Goal: Find specific fact: Find specific fact

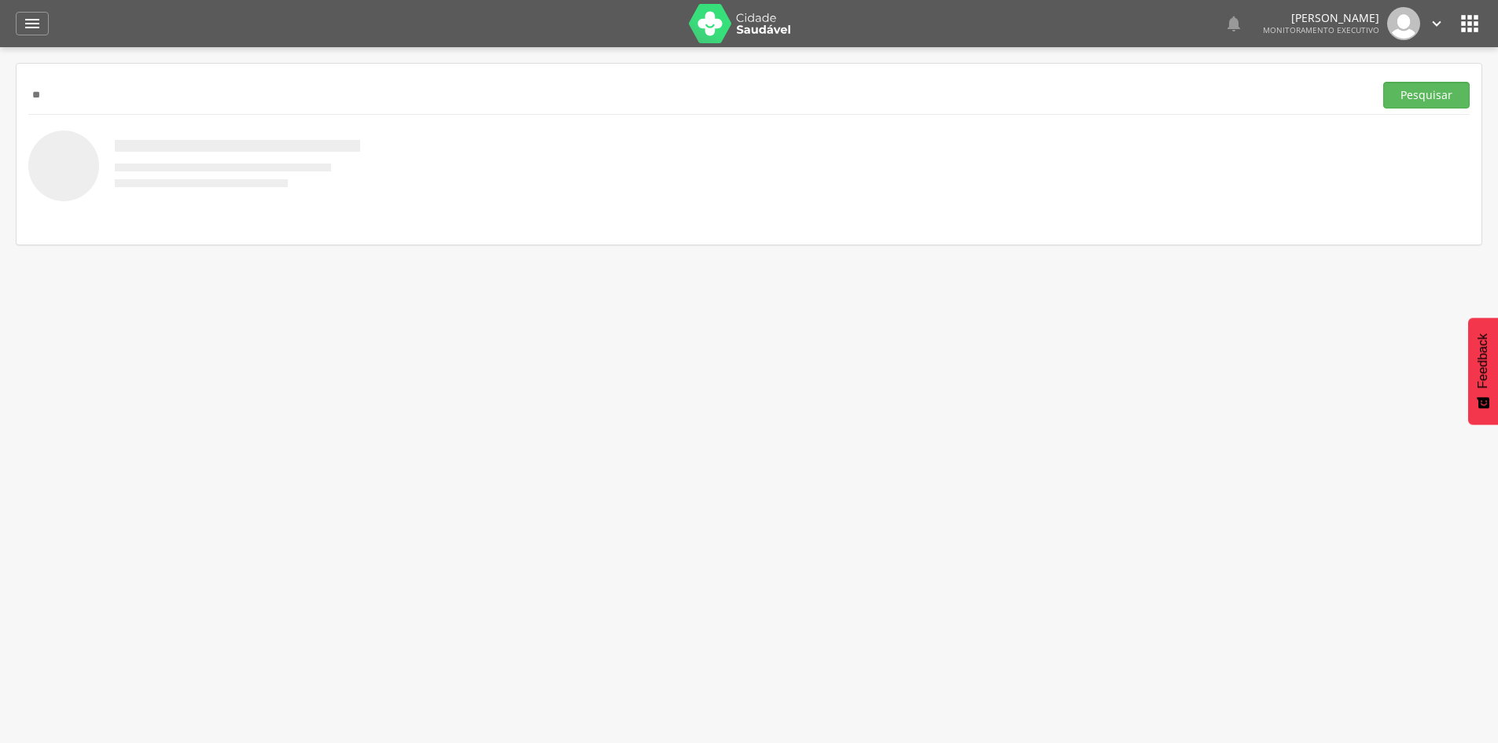
type input "*"
type input "*****"
click at [1383, 82] on button "Pesquisar" at bounding box center [1426, 95] width 86 height 27
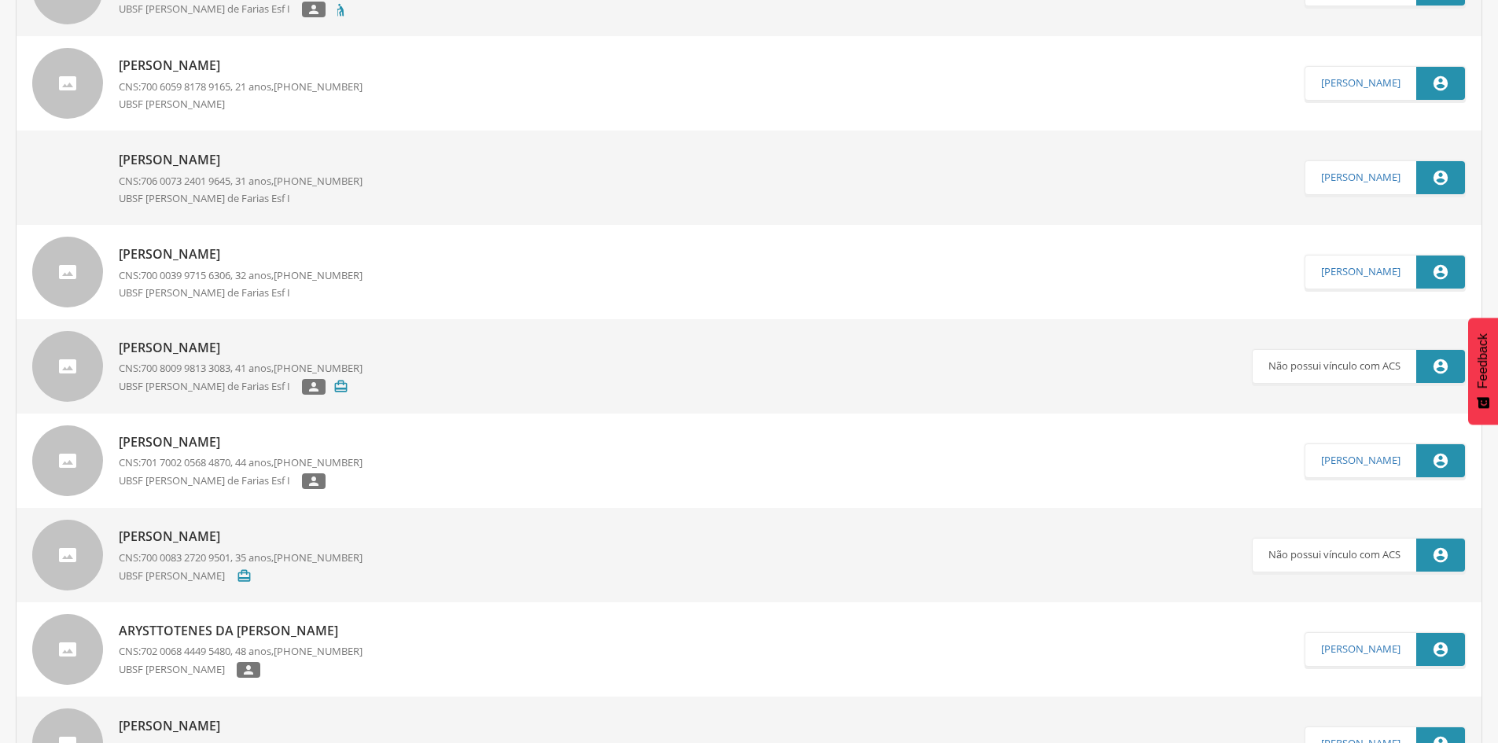
scroll to position [2358, 0]
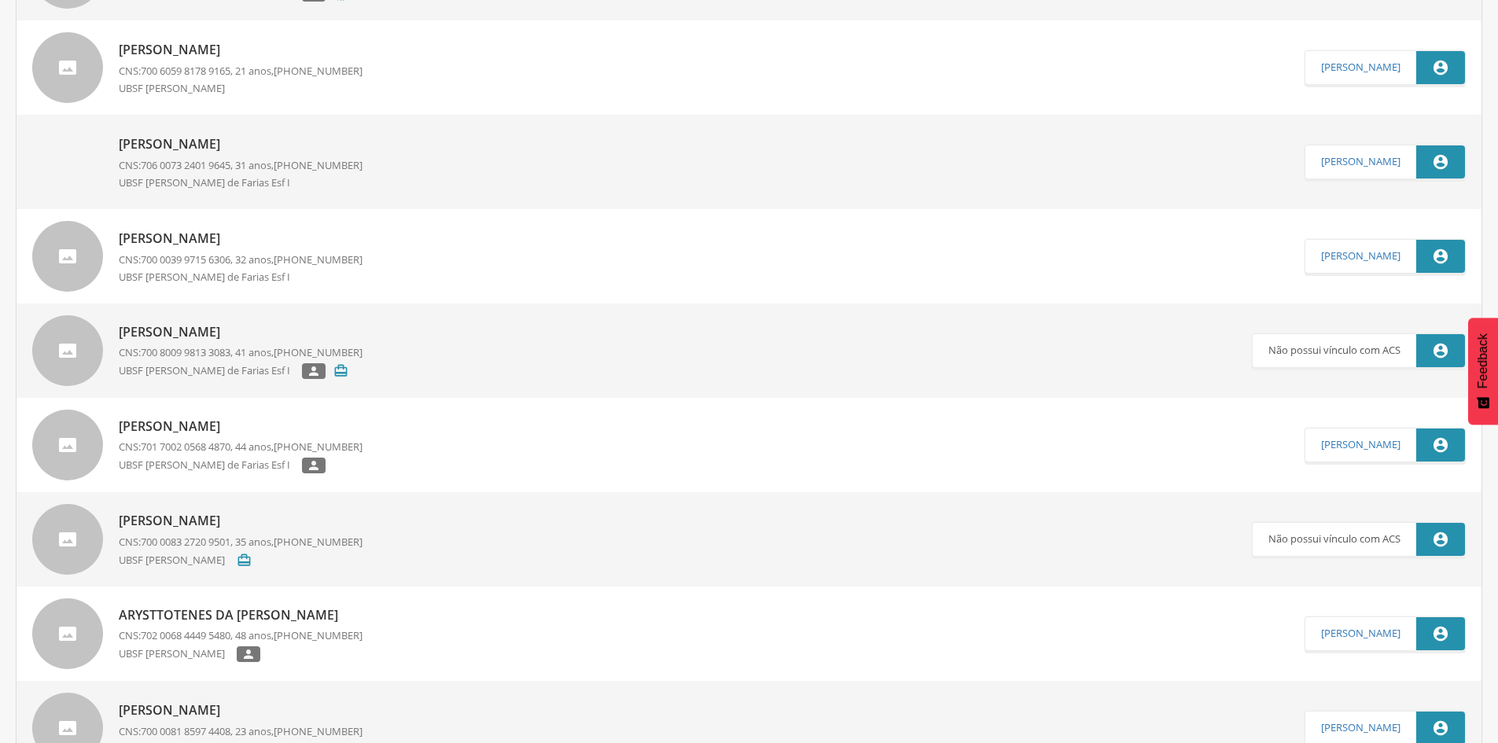
click at [197, 428] on p "[PERSON_NAME]" at bounding box center [241, 426] width 244 height 18
type input "**********"
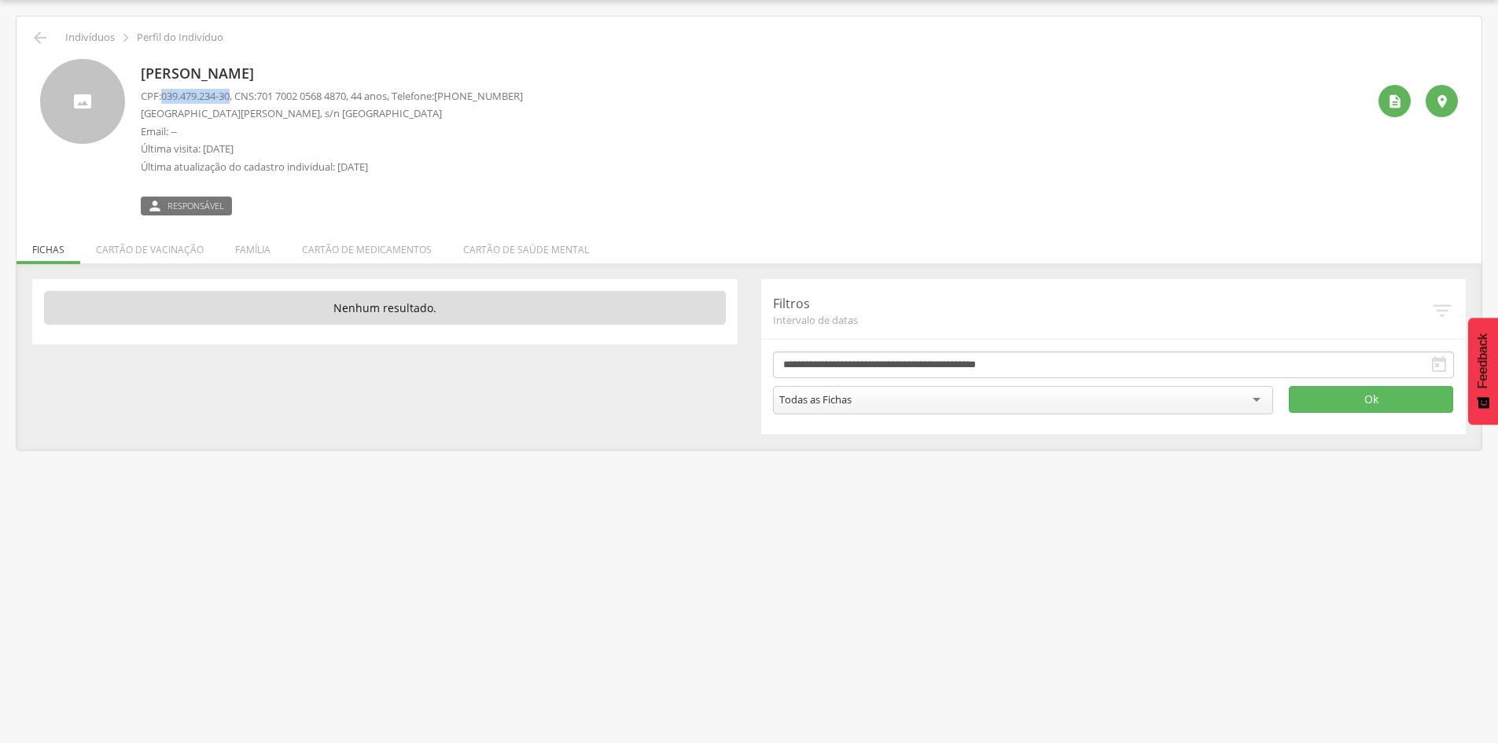
drag, startPoint x: 165, startPoint y: 98, endPoint x: 237, endPoint y: 97, distance: 72.3
click at [237, 97] on p "CPF: 039.479.234-30 , CNS: [PHONE_NUMBER] , 44 anos, Telefone: [PHONE_NUMBER]" at bounding box center [332, 96] width 382 height 15
copy span "039.479.234-30"
click at [41, 37] on icon "" at bounding box center [40, 37] width 19 height 19
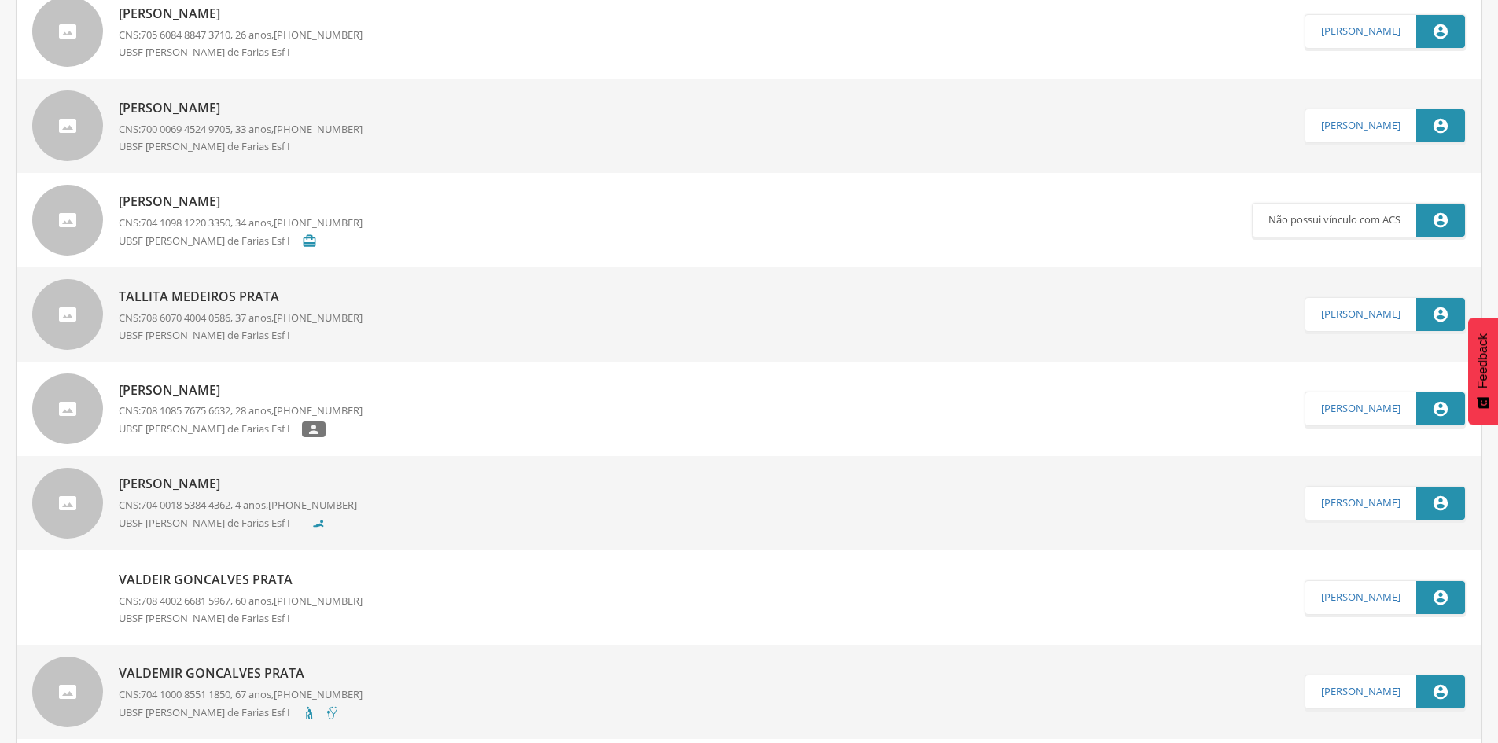
scroll to position [1462, 0]
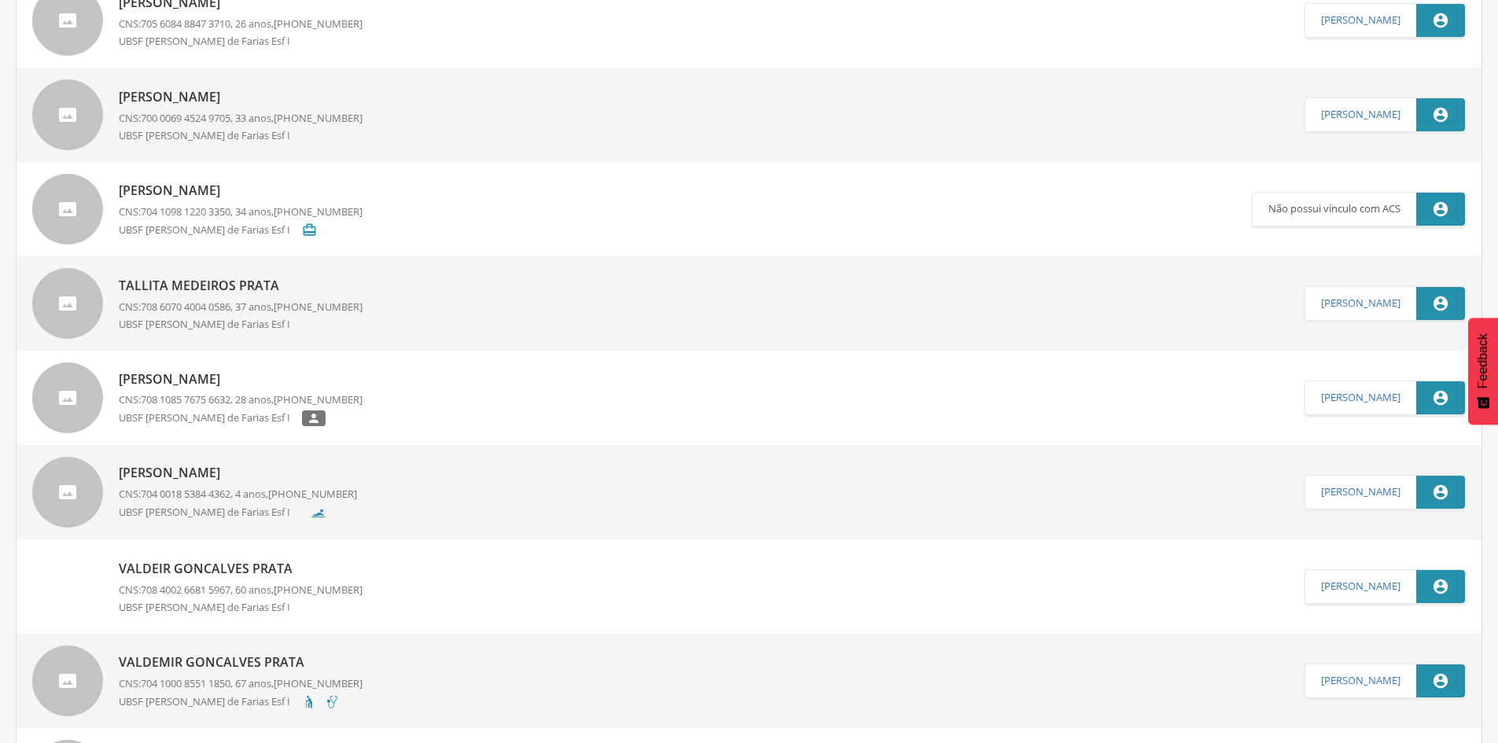
click at [211, 287] on p "Tallita Medeiros Prata" at bounding box center [241, 286] width 244 height 18
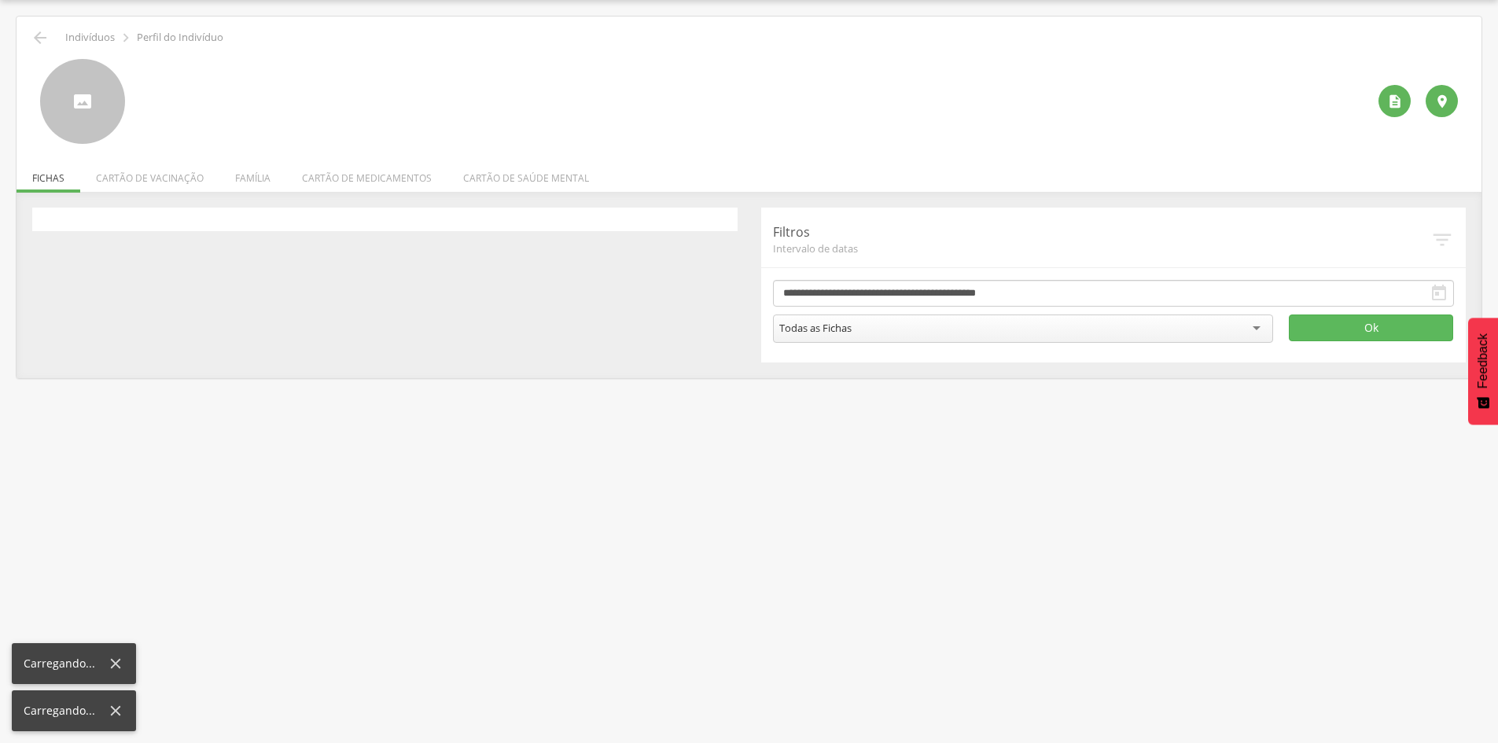
scroll to position [47, 0]
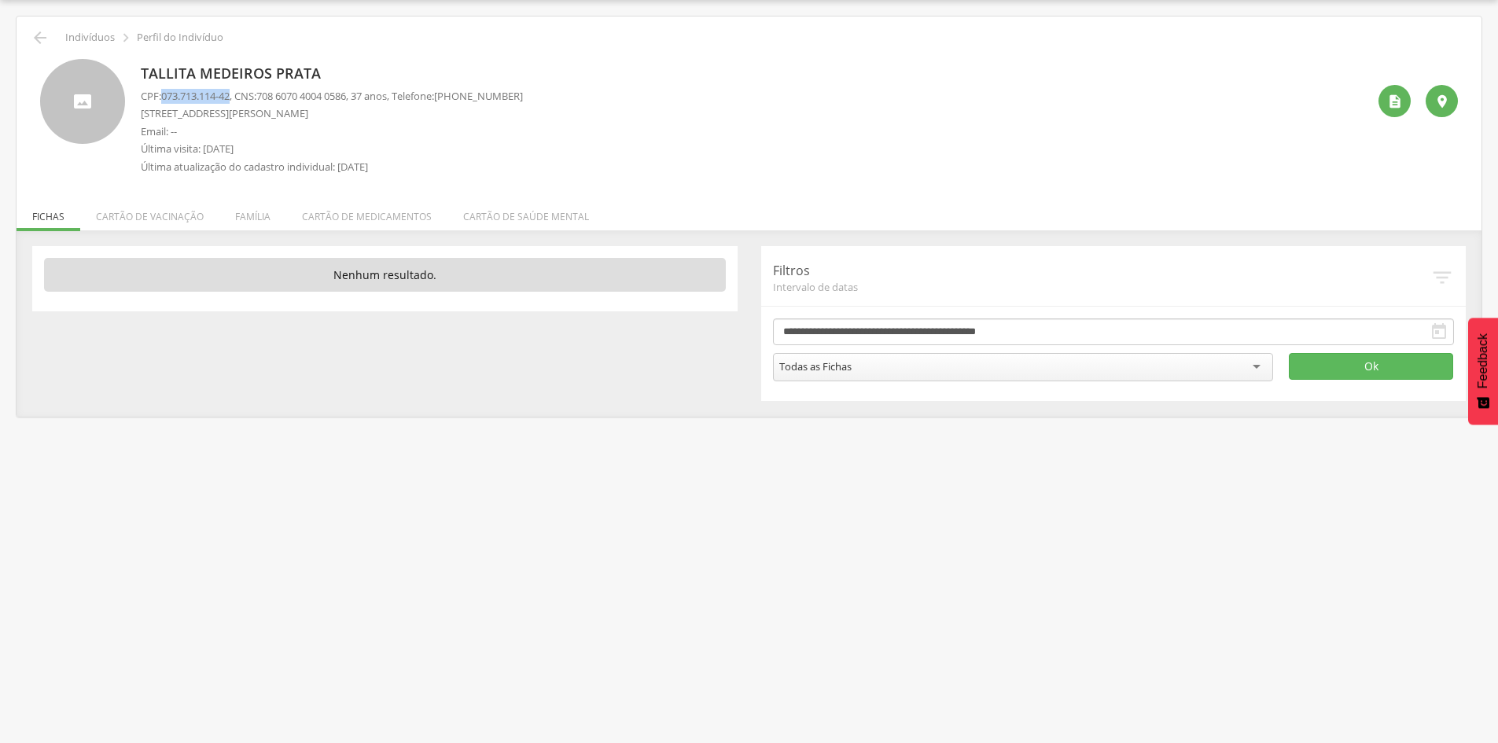
drag, startPoint x: 164, startPoint y: 97, endPoint x: 235, endPoint y: 98, distance: 70.8
click at [230, 98] on span "073.713.114-42" at bounding box center [195, 96] width 68 height 14
copy span "073.713.114-42"
click at [278, 219] on li "Família" at bounding box center [252, 212] width 67 height 37
